Goal: Navigation & Orientation: Find specific page/section

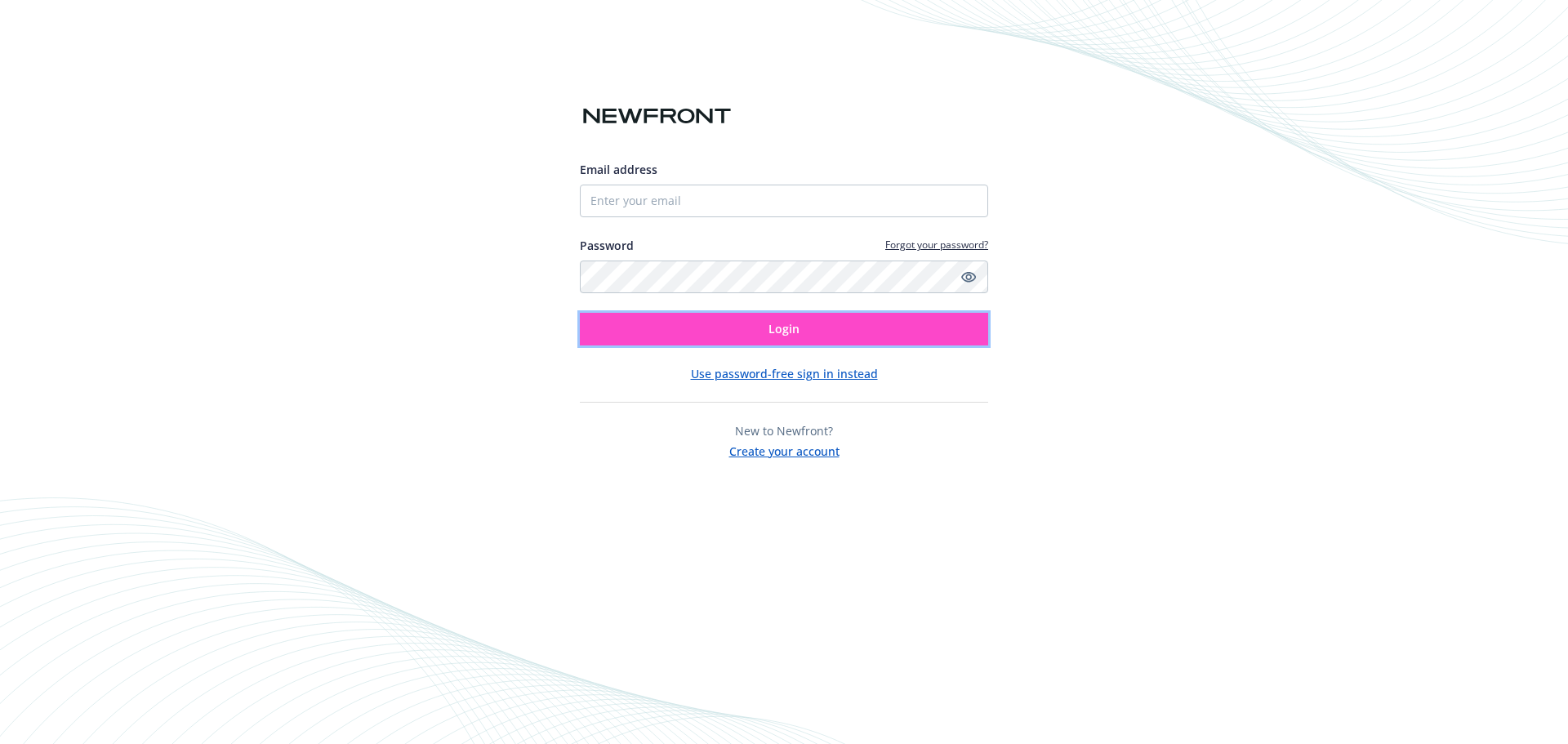
click at [808, 336] on button "Login" at bounding box center [784, 329] width 409 height 32
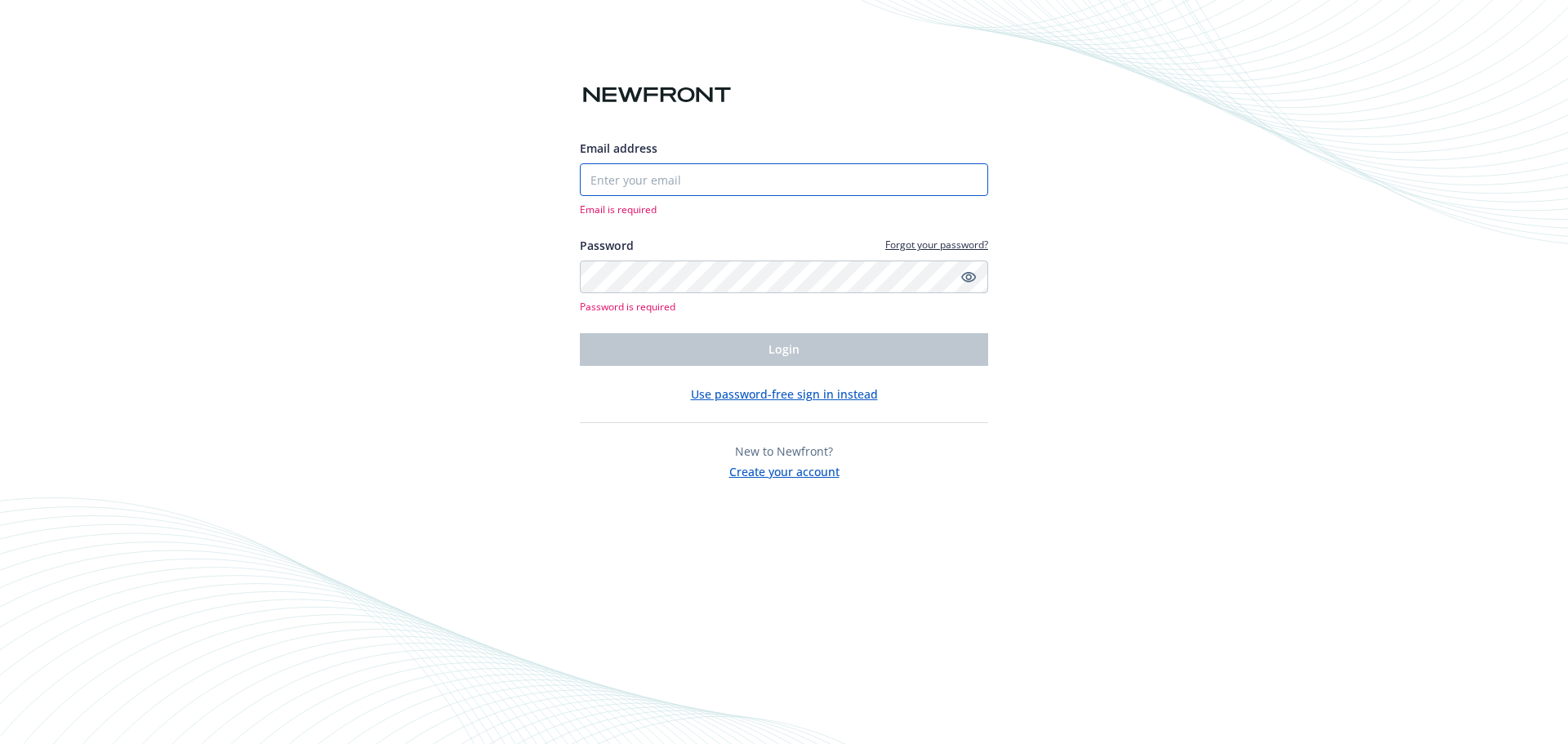
click at [643, 169] on input "Email address" at bounding box center [784, 179] width 409 height 32
type input "[PERSON_NAME][EMAIL_ADDRESS][PERSON_NAME][DOMAIN_NAME]"
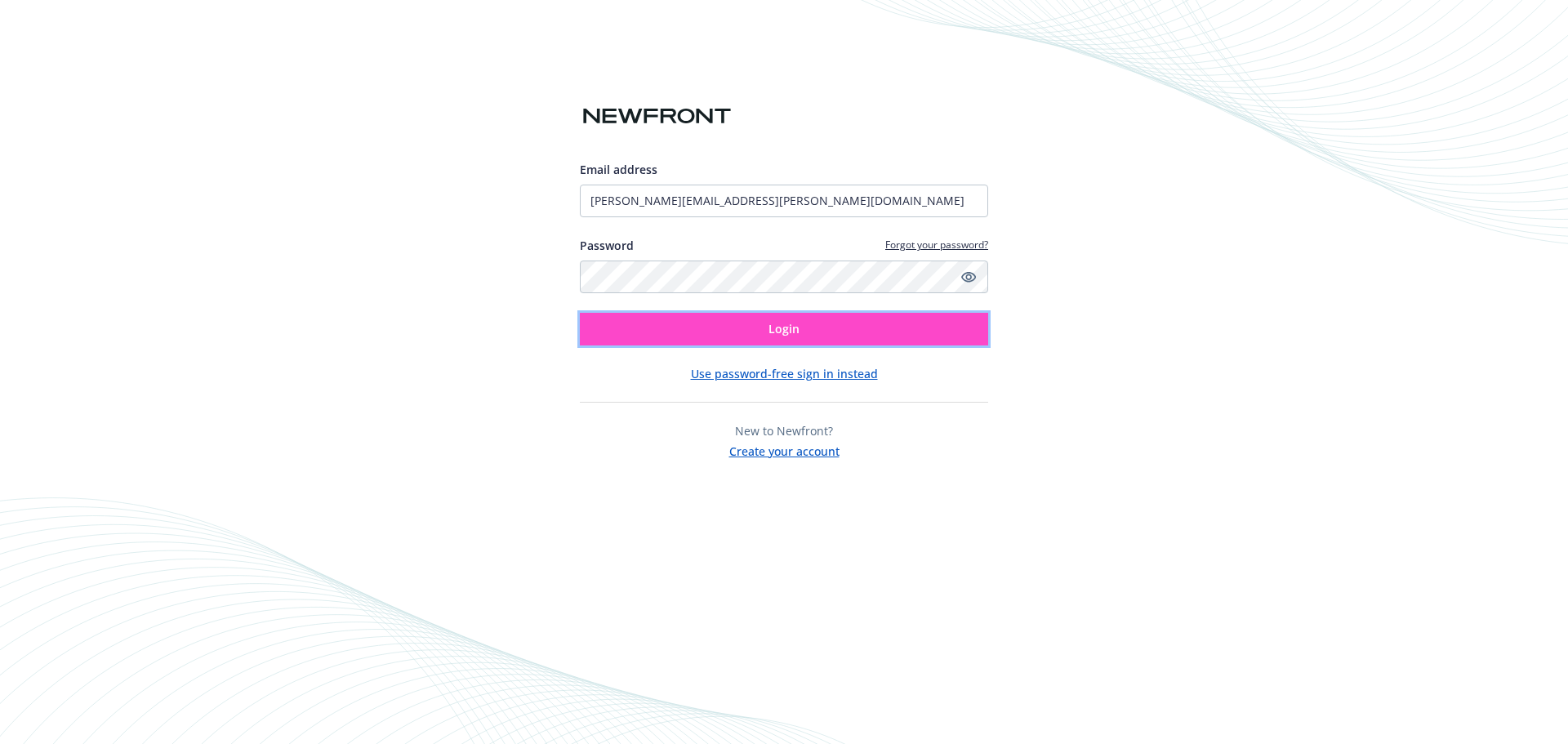
click at [697, 337] on button "Login" at bounding box center [784, 329] width 409 height 32
